Goal: Task Accomplishment & Management: Manage account settings

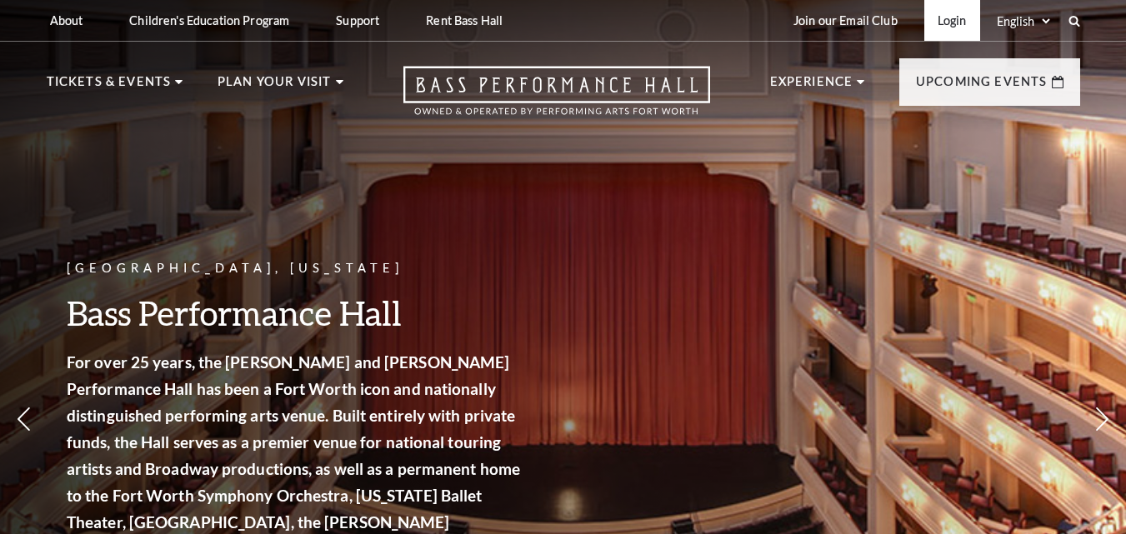
click at [948, 22] on link "Login" at bounding box center [952, 20] width 56 height 41
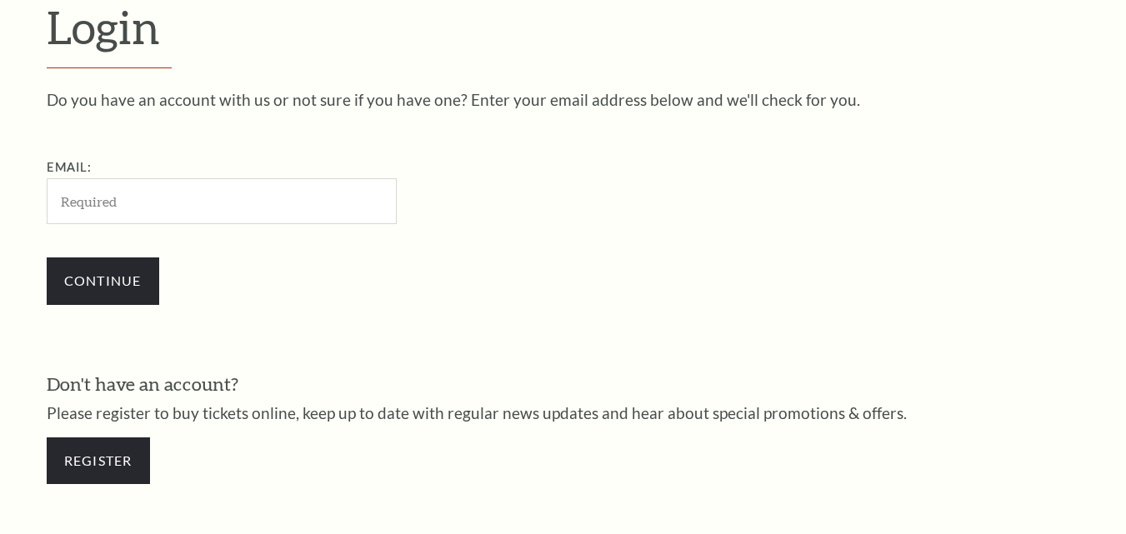
click at [130, 203] on input "Email:" at bounding box center [222, 201] width 350 height 46
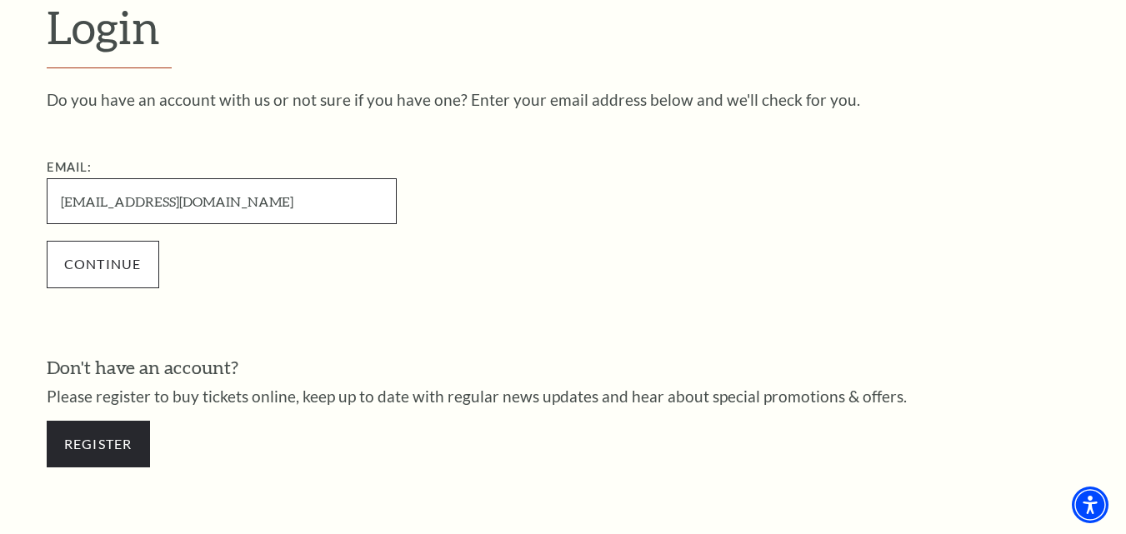
type input "[EMAIL_ADDRESS][DOMAIN_NAME]"
click at [109, 262] on input "Continue" at bounding box center [103, 264] width 112 height 47
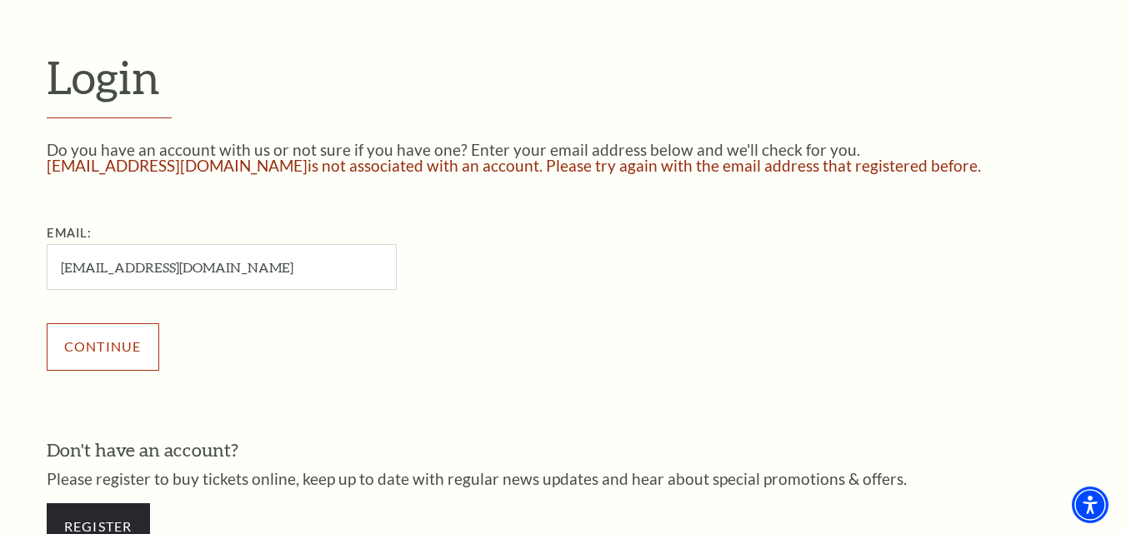
click at [112, 354] on input "Continue" at bounding box center [103, 346] width 112 height 47
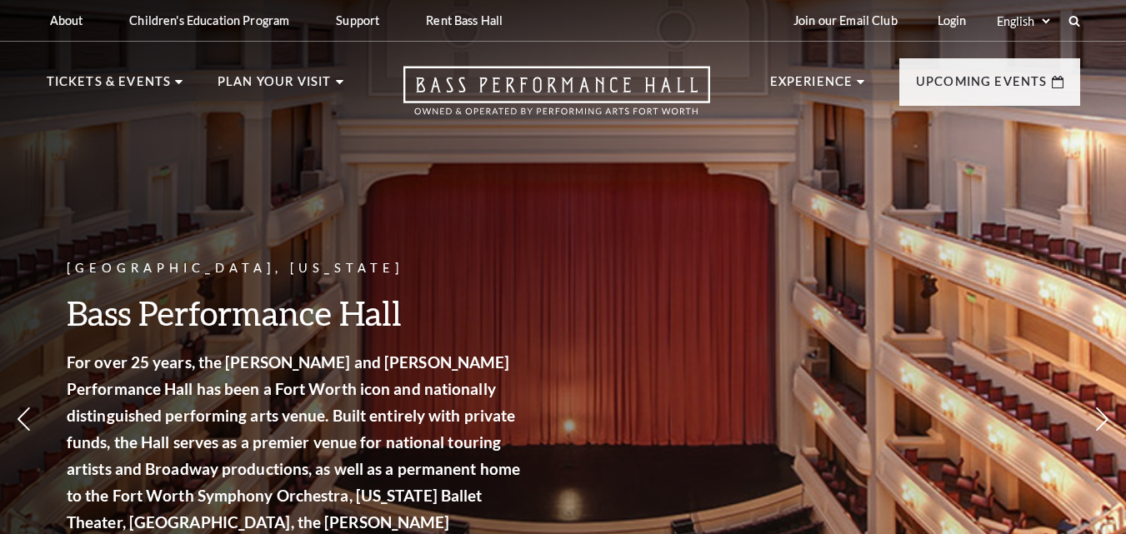
drag, startPoint x: 0, startPoint y: 0, endPoint x: 612, endPoint y: 206, distance: 646.0
